Goal: Information Seeking & Learning: Learn about a topic

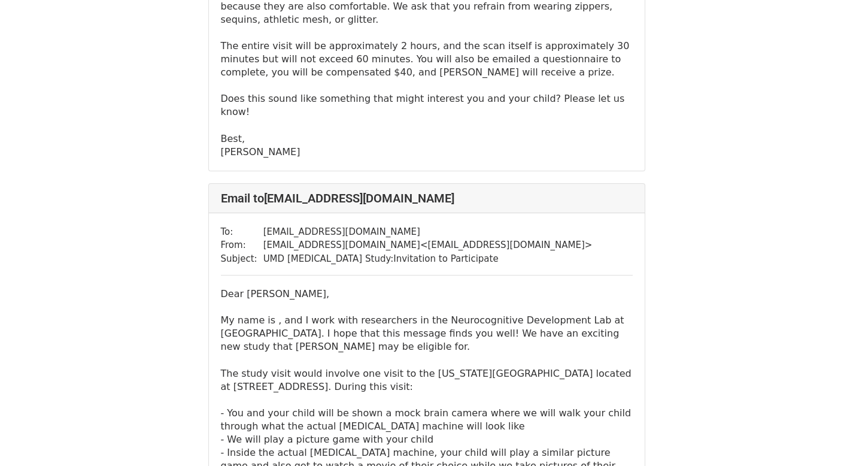
scroll to position [3800, 0]
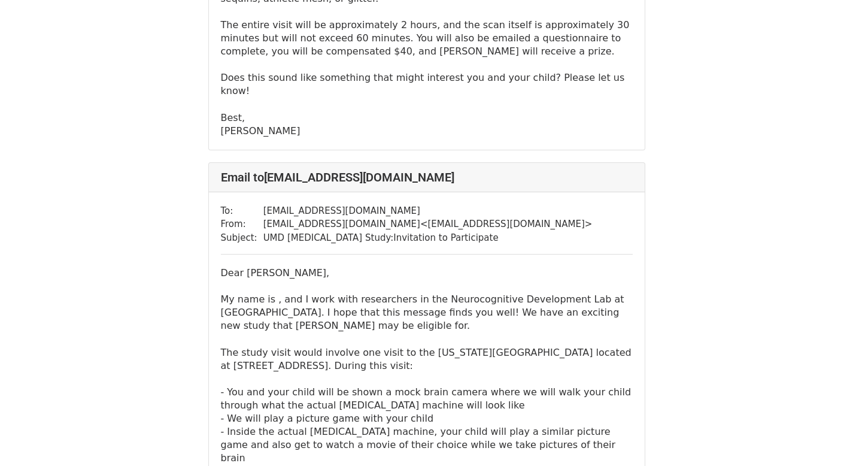
click at [255, 345] on p "Dear [PERSON_NAME], My name is , and I work with researchers in the Neurocognit…" at bounding box center [427, 472] width 412 height 410
click at [250, 331] on p "Dear [PERSON_NAME], My name is , and I work with researchers in the Neurocognit…" at bounding box center [427, 472] width 412 height 410
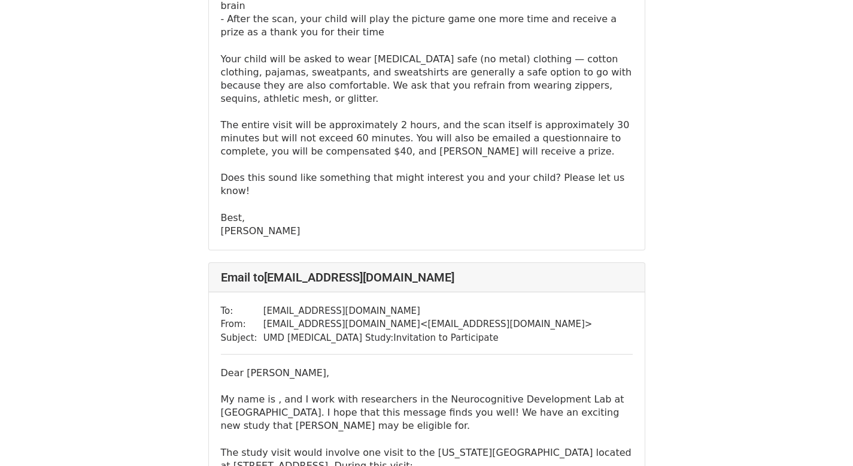
scroll to position [3636, 0]
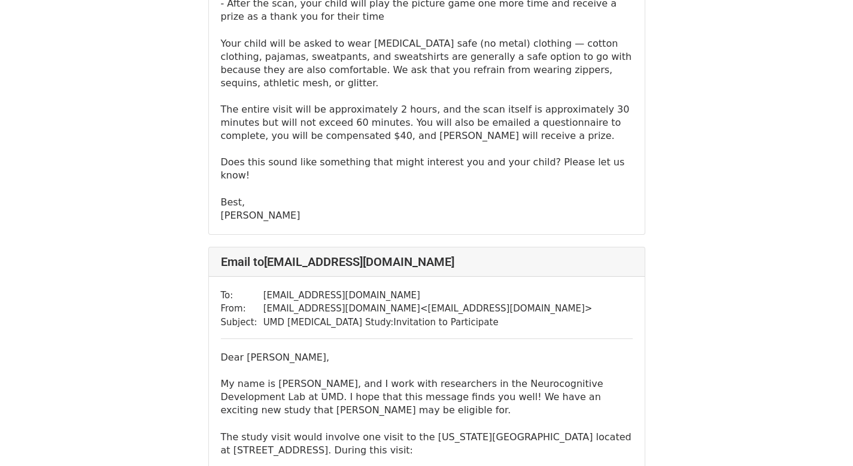
scroll to position [3724, 0]
